Goal: Find specific page/section: Find specific page/section

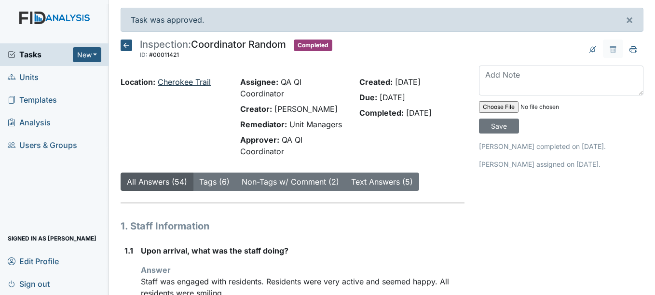
click at [184, 85] on link "Cherokee Trail" at bounding box center [184, 82] width 53 height 10
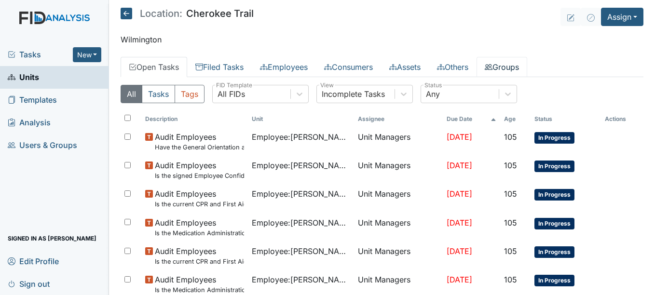
click at [519, 68] on link "Groups" at bounding box center [502, 67] width 51 height 20
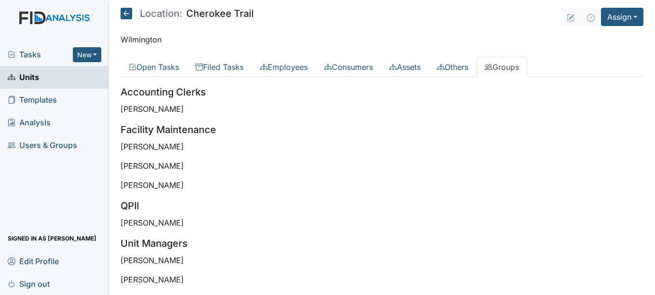
click at [62, 81] on link "Units" at bounding box center [54, 77] width 109 height 23
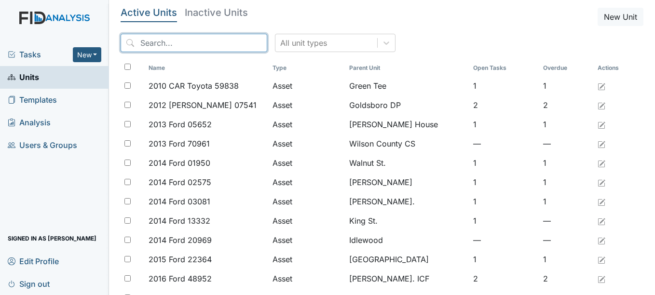
click at [154, 43] on input "search" at bounding box center [194, 43] width 147 height 18
type input "folly"
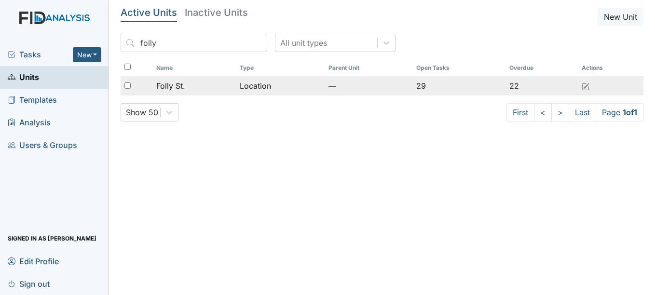
click at [180, 85] on span "Folly St." at bounding box center [170, 86] width 29 height 12
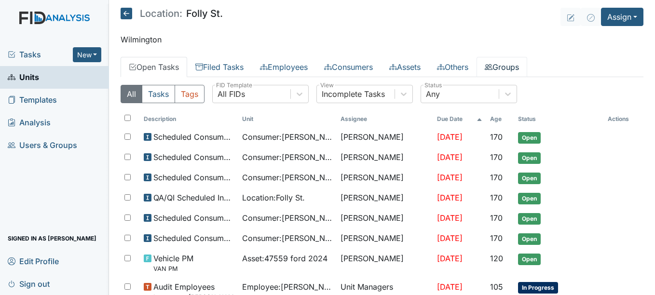
click at [521, 64] on link "Groups" at bounding box center [502, 67] width 51 height 20
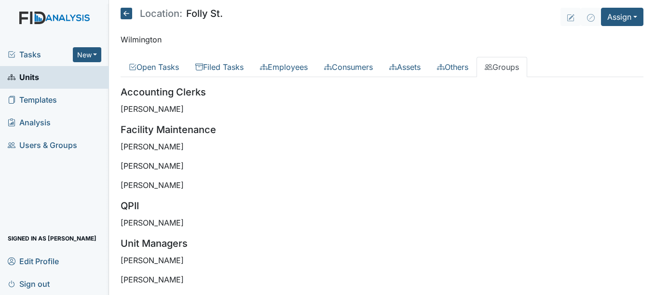
click at [90, 83] on link "Units" at bounding box center [54, 77] width 109 height 23
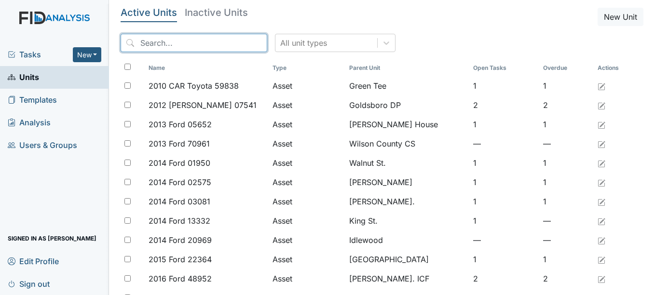
click at [168, 39] on input "search" at bounding box center [194, 43] width 147 height 18
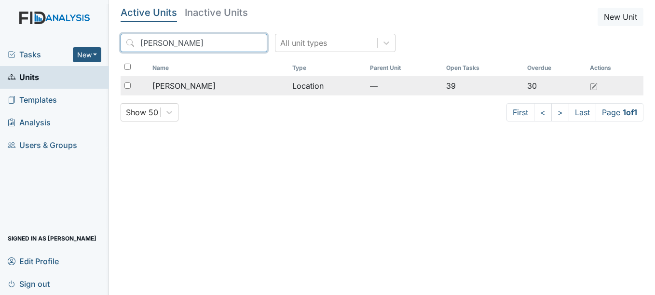
type input "[PERSON_NAME]"
click at [179, 85] on span "[PERSON_NAME]" at bounding box center [184, 86] width 63 height 12
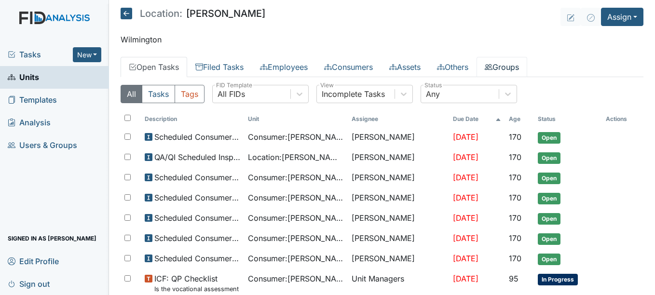
click at [517, 66] on link "Groups" at bounding box center [502, 67] width 51 height 20
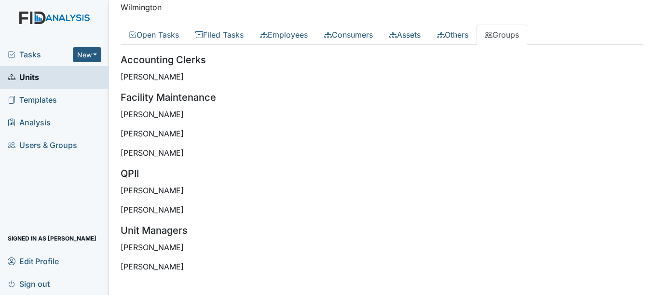
scroll to position [33, 0]
click at [35, 81] on span "Units" at bounding box center [23, 77] width 31 height 15
